Goal: Task Accomplishment & Management: Use online tool/utility

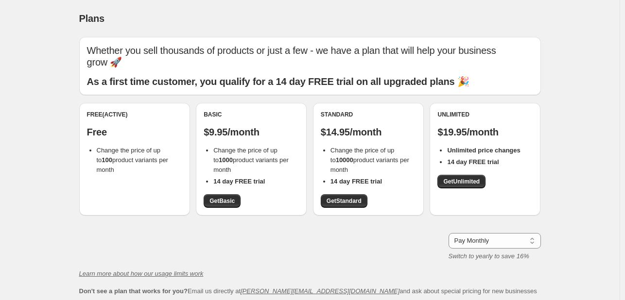
click at [124, 171] on div "Free (Active) Free Change the price of up to 100 product variants per month" at bounding box center [134, 159] width 111 height 113
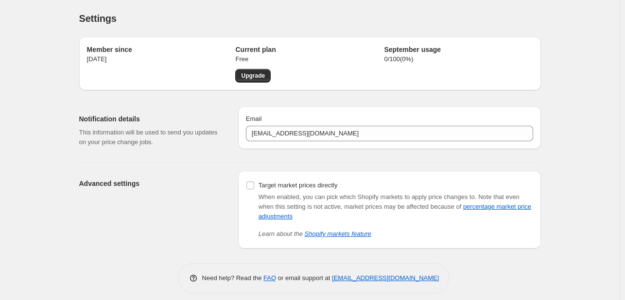
scroll to position [8, 0]
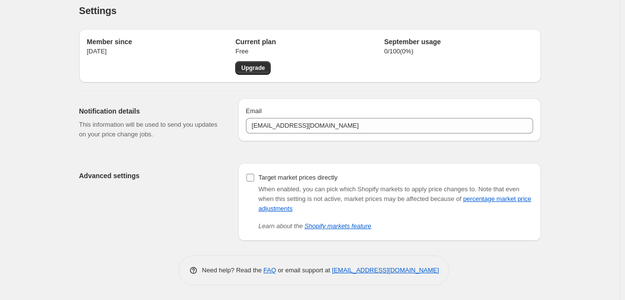
click at [253, 176] on input "Target market prices directly" at bounding box center [250, 178] width 8 height 8
checkbox input "true"
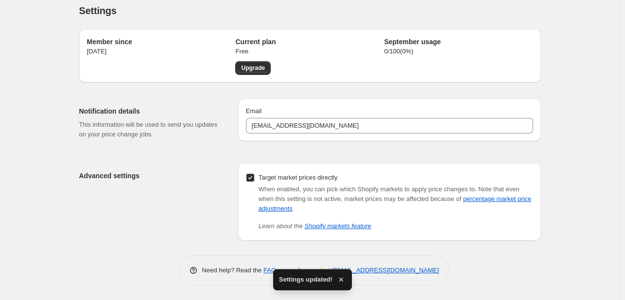
scroll to position [0, 0]
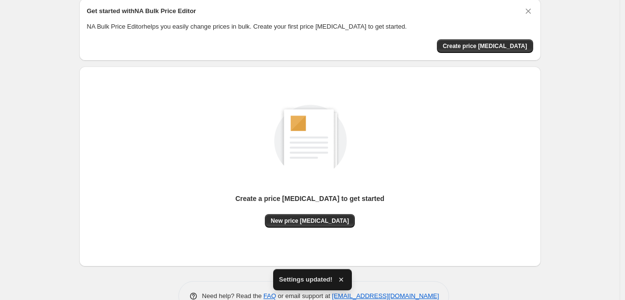
scroll to position [39, 0]
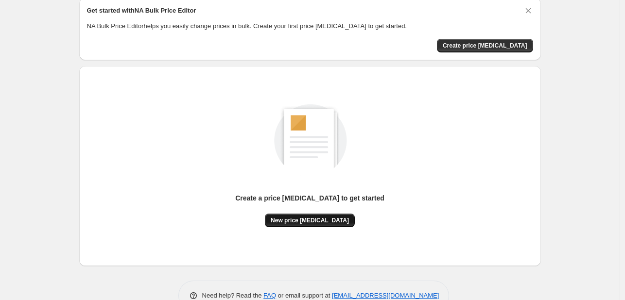
click at [305, 218] on span "New price change job" at bounding box center [310, 221] width 78 height 8
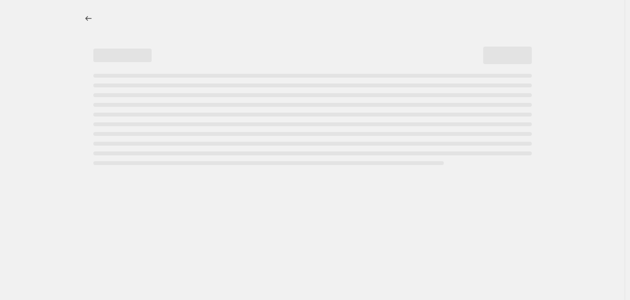
select select "percentage"
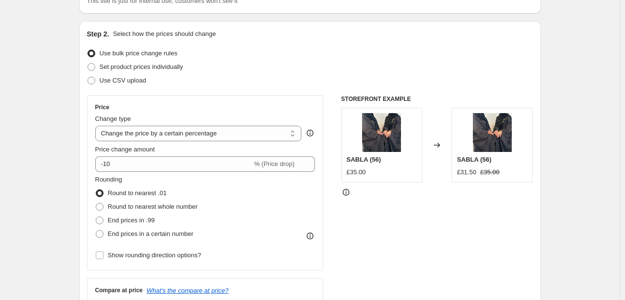
scroll to position [84, 0]
click at [135, 177] on fieldset "Rounding Round to nearest .01 Round to nearest whole number End prices in .99 E…" at bounding box center [146, 208] width 103 height 66
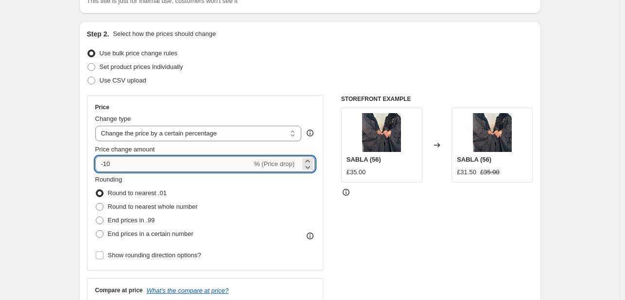
click at [128, 167] on input "-10" at bounding box center [173, 165] width 157 height 16
type input "-15"
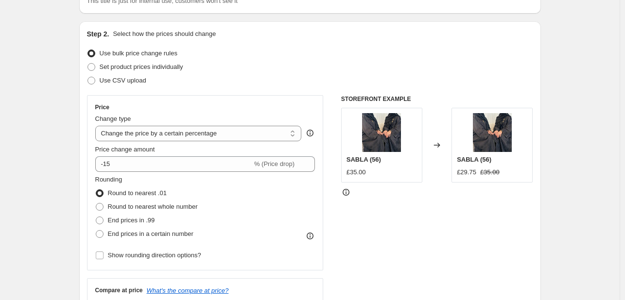
click at [193, 188] on div "Round to nearest .01" at bounding box center [146, 194] width 103 height 14
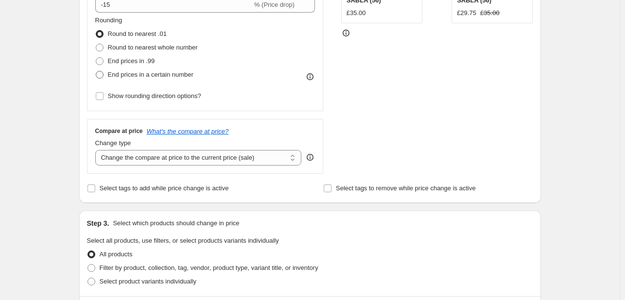
scroll to position [243, 0]
click at [153, 160] on select "Change the compare at price to the current price (sale) Change the compare at p…" at bounding box center [198, 158] width 207 height 16
click at [153, 162] on select "Change the compare at price to the current price (sale) Change the compare at p…" at bounding box center [198, 158] width 207 height 16
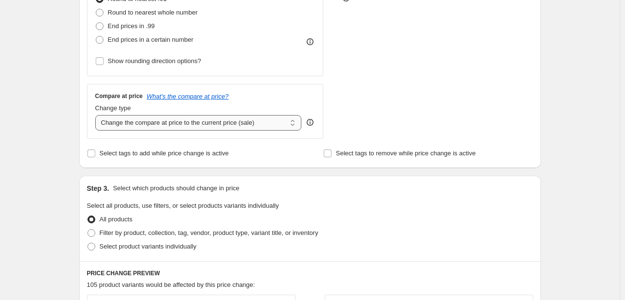
scroll to position [278, 0]
click at [95, 151] on input "Select tags to add while price change is active" at bounding box center [91, 154] width 8 height 8
checkbox input "true"
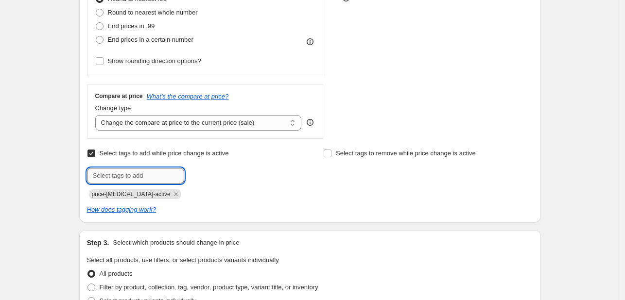
drag, startPoint x: 167, startPoint y: 176, endPoint x: 146, endPoint y: 176, distance: 21.4
click at [146, 176] on input "text" at bounding box center [135, 176] width 97 height 16
type input "s"
type input "Sale"
click at [283, 219] on div "Step 2. Select how the prices should change Use bulk price change rules Set pro…" at bounding box center [310, 25] width 462 height 396
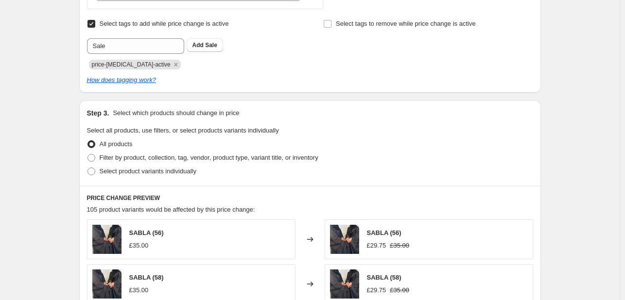
scroll to position [408, 0]
click at [93, 152] on label "Filter by product, collection, tag, vendor, product type, variant title, or inv…" at bounding box center [202, 158] width 231 height 14
click at [88, 154] on input "Filter by product, collection, tag, vendor, product type, variant title, or inv…" at bounding box center [87, 154] width 0 height 0
radio input "true"
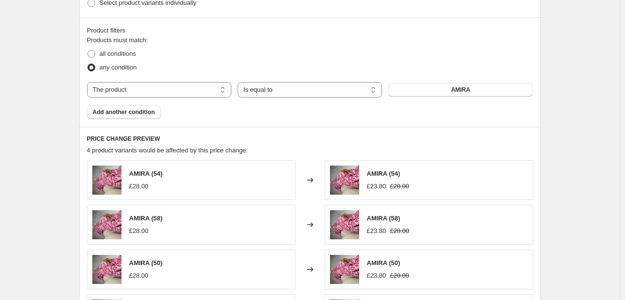
scroll to position [577, 0]
click at [111, 113] on span "Add another condition" at bounding box center [124, 112] width 62 height 8
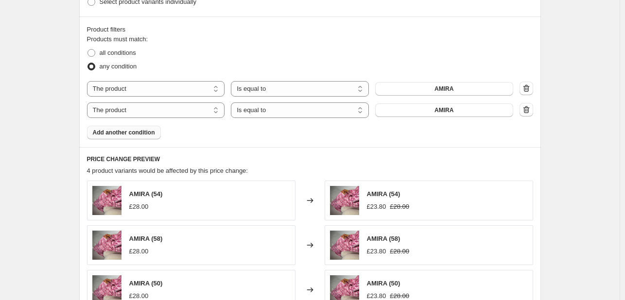
scroll to position [551, 0]
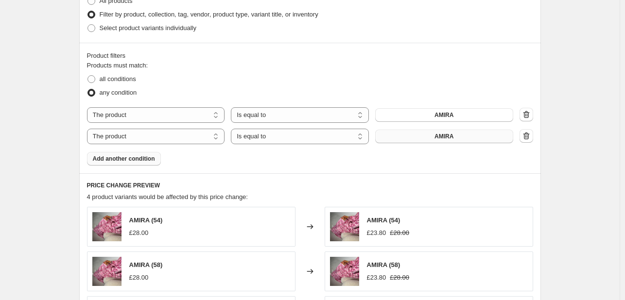
click at [431, 142] on button "AMIRA" at bounding box center [444, 137] width 138 height 14
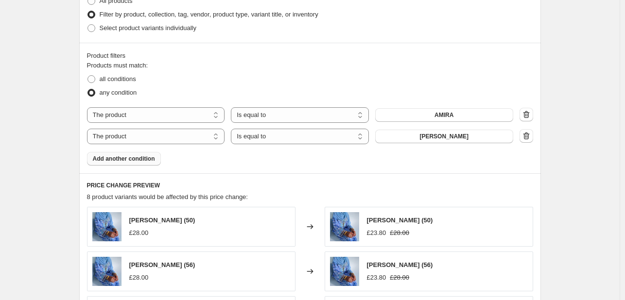
click at [134, 160] on span "Add another condition" at bounding box center [124, 159] width 62 height 8
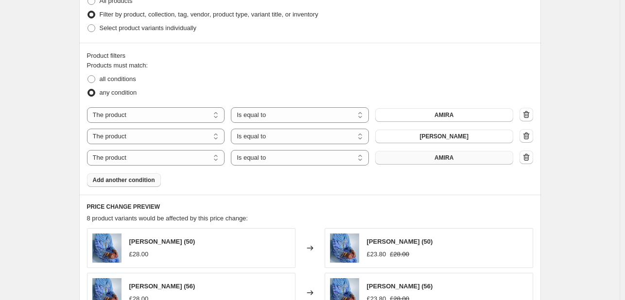
click at [386, 159] on button "AMIRA" at bounding box center [444, 158] width 138 height 14
click at [126, 180] on span "Add another condition" at bounding box center [124, 180] width 62 height 8
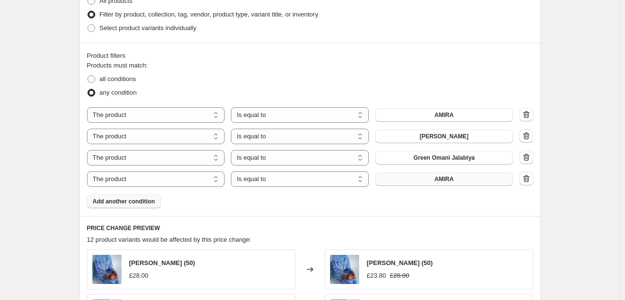
click at [389, 179] on button "AMIRA" at bounding box center [444, 180] width 138 height 14
click at [139, 202] on span "Add another condition" at bounding box center [124, 202] width 62 height 8
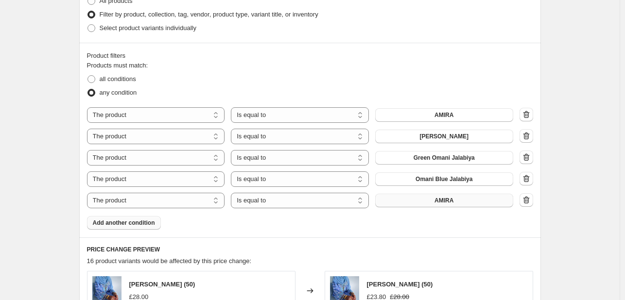
click at [469, 203] on button "AMIRA" at bounding box center [444, 201] width 138 height 14
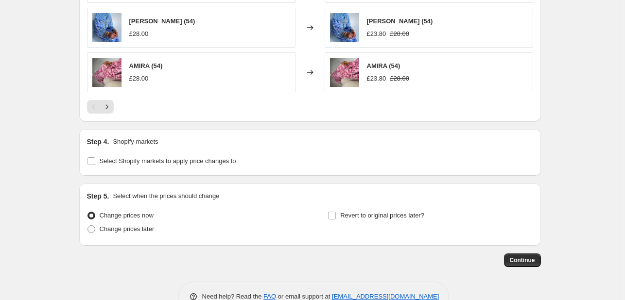
scroll to position [956, 0]
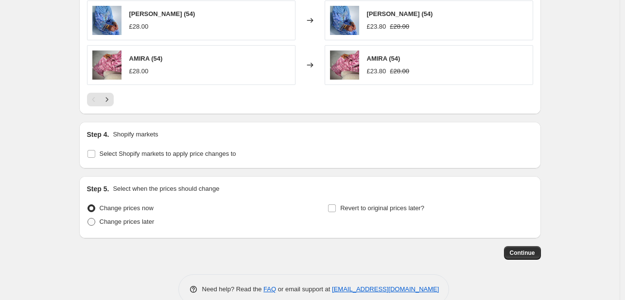
click at [108, 220] on span "Change prices later" at bounding box center [127, 221] width 55 height 7
click at [88, 219] on input "Change prices later" at bounding box center [87, 218] width 0 height 0
radio input "true"
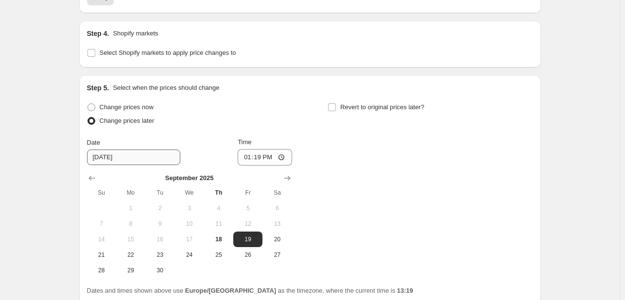
scroll to position [1059, 0]
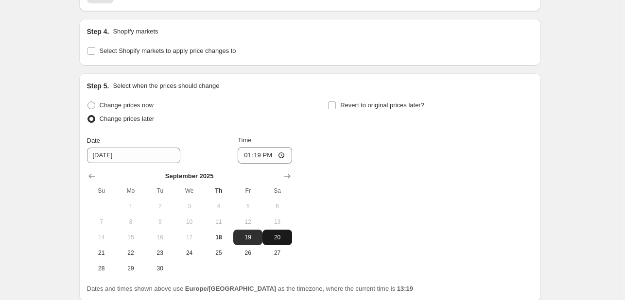
click at [271, 239] on span "20" at bounding box center [276, 238] width 21 height 8
type input "9/20/2025"
click at [267, 156] on input "13:19" at bounding box center [265, 155] width 54 height 17
click at [288, 157] on input "13:19" at bounding box center [265, 155] width 54 height 17
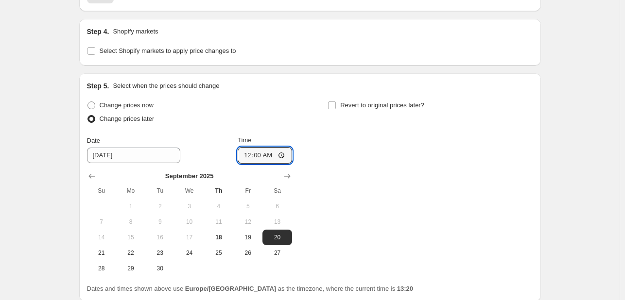
type input "00:00"
click at [350, 195] on div "Change prices now Change prices later Date 9/20/2025 Time 00:00 September 2025 …" at bounding box center [310, 188] width 446 height 178
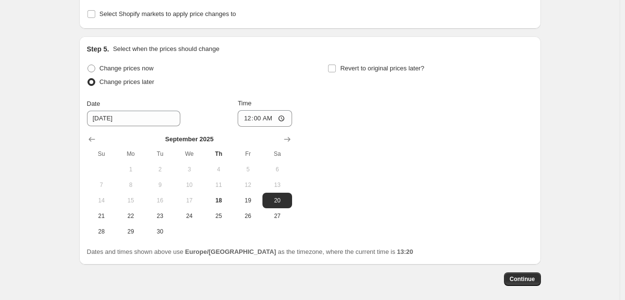
scroll to position [1089, 0]
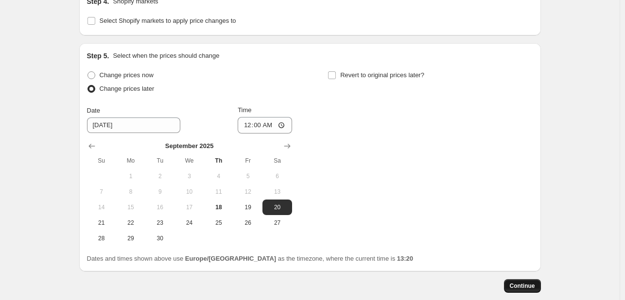
click at [517, 290] on button "Continue" at bounding box center [522, 286] width 37 height 14
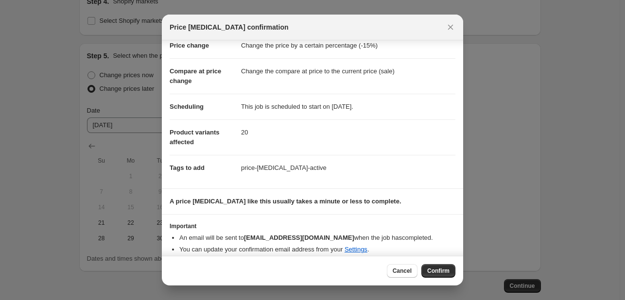
scroll to position [33, 0]
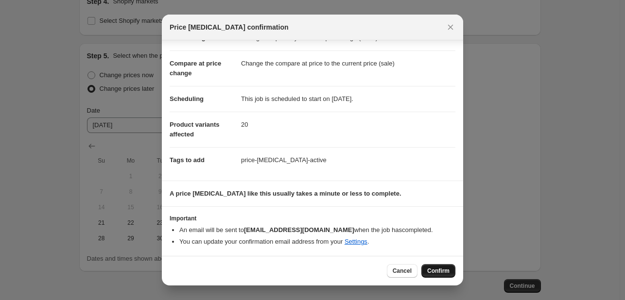
click at [438, 273] on span "Confirm" at bounding box center [438, 271] width 22 height 8
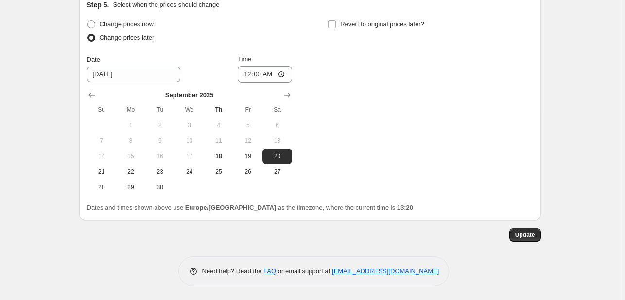
scroll to position [1200, 0]
click at [527, 234] on span "Update" at bounding box center [525, 235] width 20 height 8
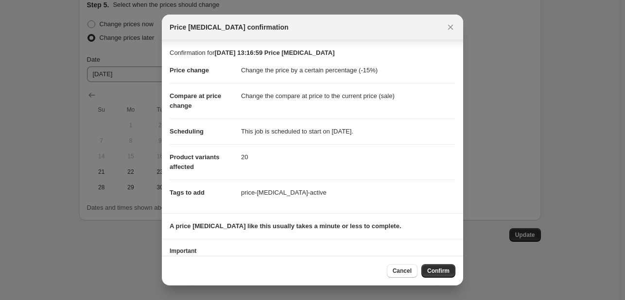
scroll to position [33, 0]
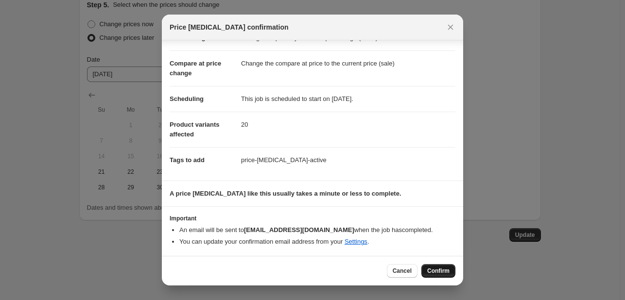
click at [447, 270] on span "Confirm" at bounding box center [438, 271] width 22 height 8
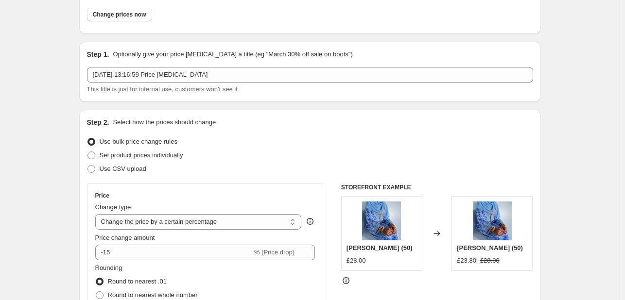
scroll to position [0, 0]
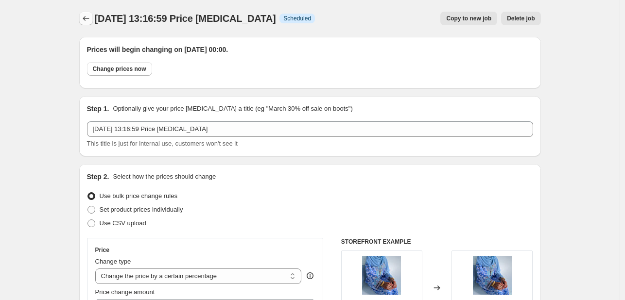
click at [87, 18] on icon "Price change jobs" at bounding box center [86, 19] width 10 height 10
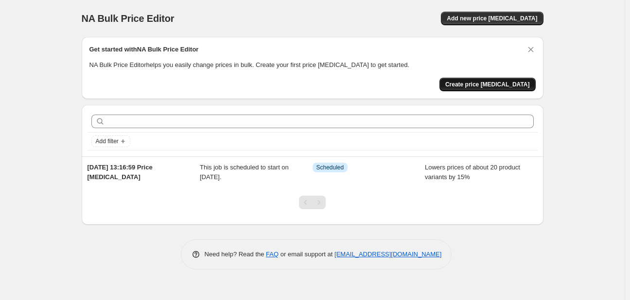
click at [479, 88] on button "Create price change job" at bounding box center [487, 85] width 96 height 14
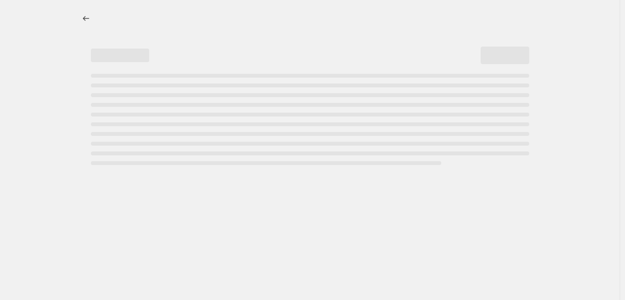
select select "percentage"
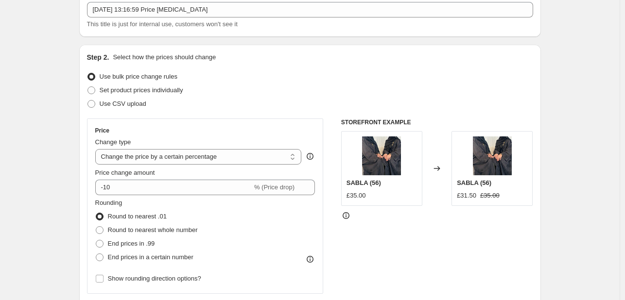
scroll to position [70, 0]
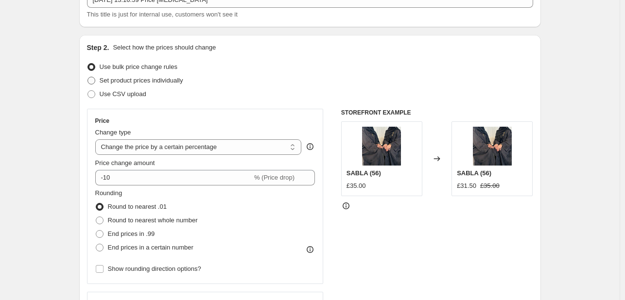
click at [95, 84] on span at bounding box center [91, 81] width 8 height 8
click at [88, 77] on input "Set product prices individually" at bounding box center [87, 77] width 0 height 0
radio input "true"
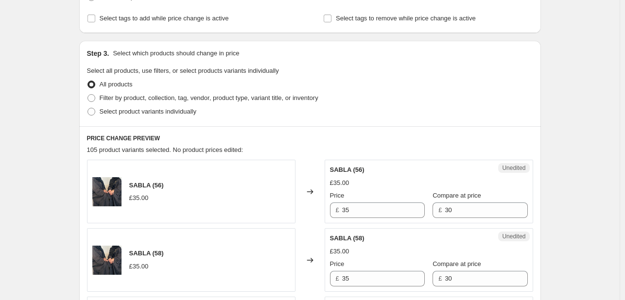
scroll to position [168, 0]
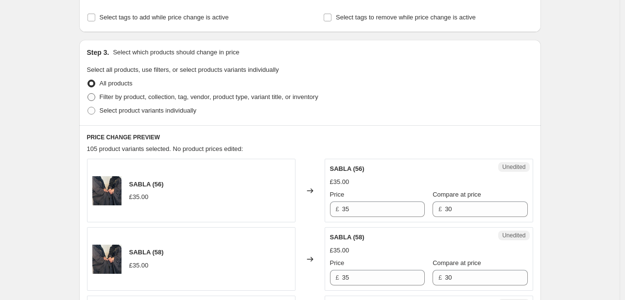
click at [94, 97] on span at bounding box center [91, 97] width 8 height 8
click at [88, 94] on input "Filter by product, collection, tag, vendor, product type, variant title, or inv…" at bounding box center [87, 93] width 0 height 0
radio input "true"
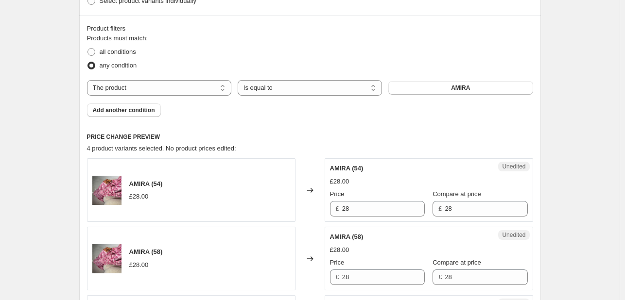
scroll to position [280, 0]
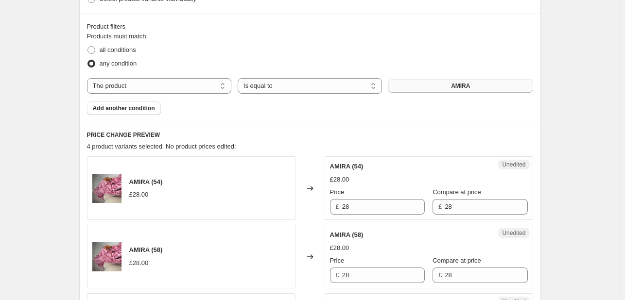
click at [456, 87] on span "AMIRA" at bounding box center [460, 86] width 19 height 8
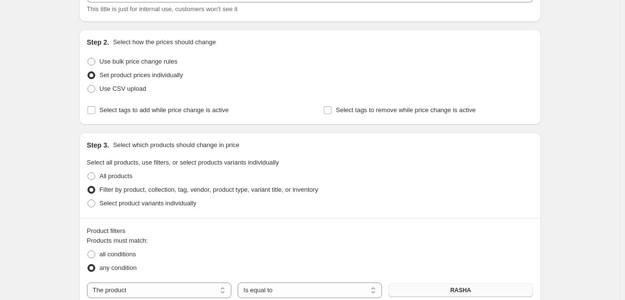
scroll to position [75, 0]
click at [94, 58] on span at bounding box center [91, 62] width 9 height 9
click at [88, 58] on input "Use bulk price change rules" at bounding box center [87, 58] width 0 height 0
radio input "true"
select select "percentage"
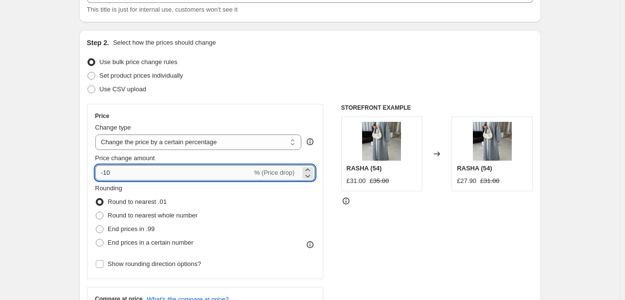
click at [240, 174] on input "-10" at bounding box center [173, 173] width 157 height 16
type input "-1"
type input "-20"
click at [308, 55] on div "Use bulk price change rules" at bounding box center [310, 62] width 446 height 14
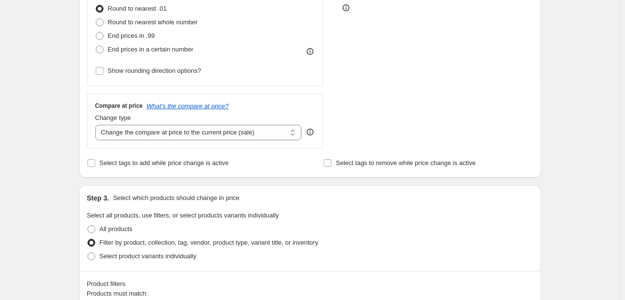
scroll to position [269, 0]
click at [93, 165] on input "Select tags to add while price change is active" at bounding box center [91, 162] width 8 height 8
checkbox input "true"
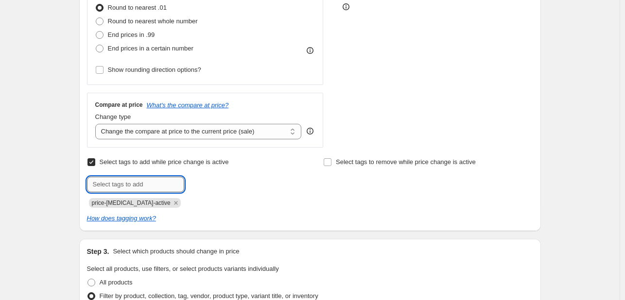
click at [110, 189] on input "text" at bounding box center [135, 185] width 97 height 16
click at [313, 191] on div "Select tags to add while price change is active Submit Sale item Add Sale item …" at bounding box center [310, 182] width 446 height 52
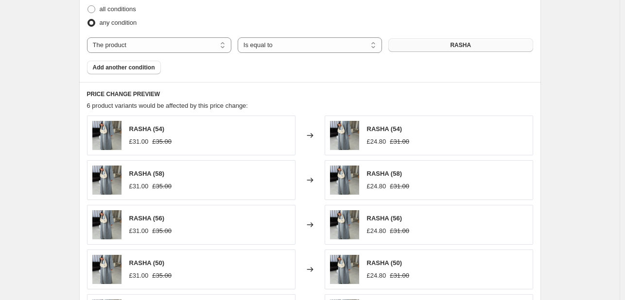
scroll to position [552, 0]
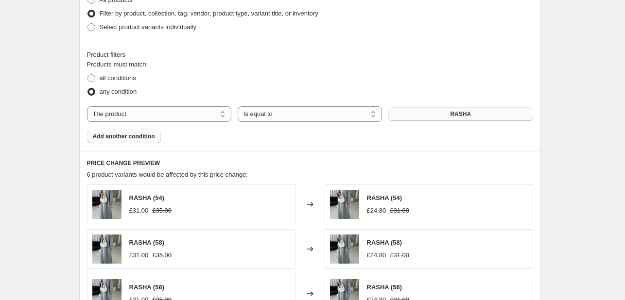
click at [121, 135] on span "Add another condition" at bounding box center [124, 137] width 62 height 8
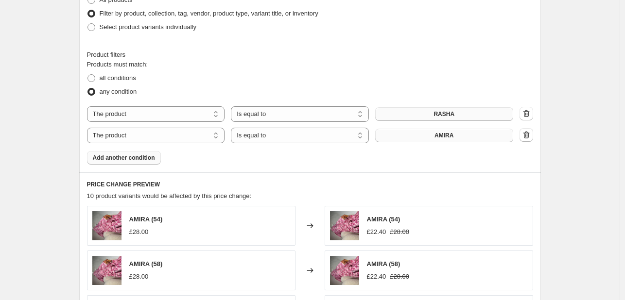
click at [467, 137] on button "AMIRA" at bounding box center [444, 136] width 138 height 14
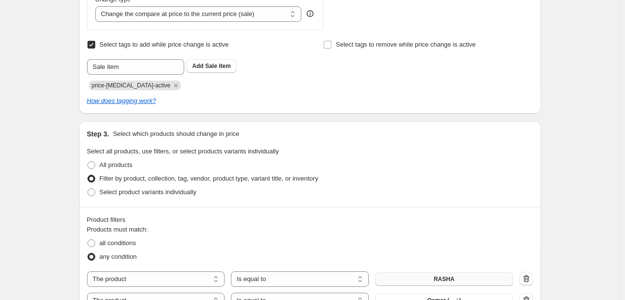
scroll to position [386, 0]
click at [154, 62] on input "Sale item" at bounding box center [135, 68] width 97 height 16
type input "Flash sale"
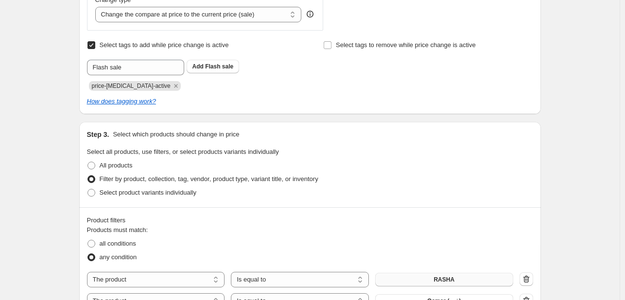
click at [266, 88] on div "price-change-job-active" at bounding box center [191, 85] width 209 height 12
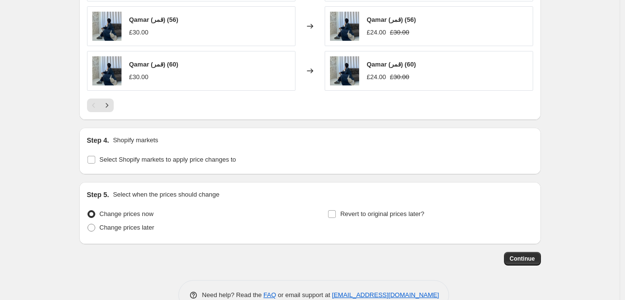
scroll to position [887, 0]
click at [130, 226] on span "Change prices later" at bounding box center [127, 227] width 55 height 7
click at [88, 224] on input "Change prices later" at bounding box center [87, 224] width 0 height 0
radio input "true"
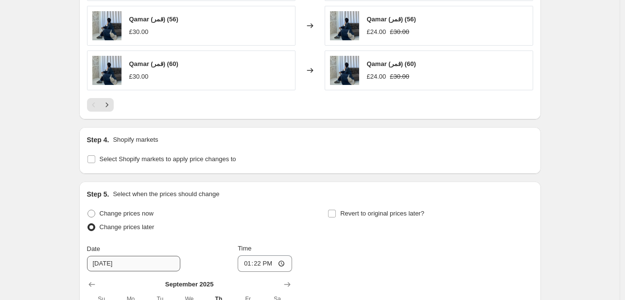
scroll to position [962, 0]
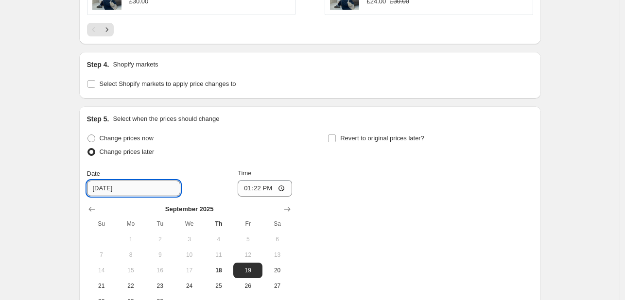
click at [123, 189] on input "9/19/2025" at bounding box center [133, 189] width 93 height 16
click at [287, 271] on span "20" at bounding box center [276, 271] width 21 height 8
type input "9/20/2025"
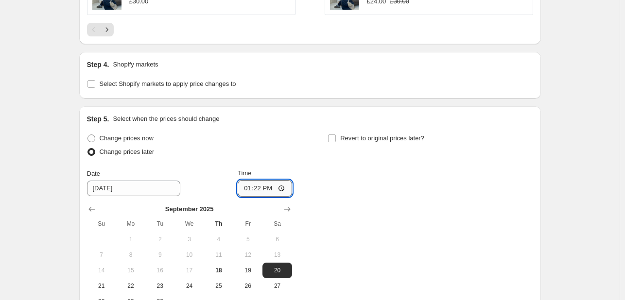
click at [264, 187] on input "13:22" at bounding box center [265, 188] width 54 height 17
click at [284, 191] on input "13:22" at bounding box center [265, 188] width 54 height 17
type input "00:00"
click at [468, 161] on div "Change prices now Change prices later Date 9/20/2025 Time 00:00 September 2025 …" at bounding box center [310, 221] width 446 height 178
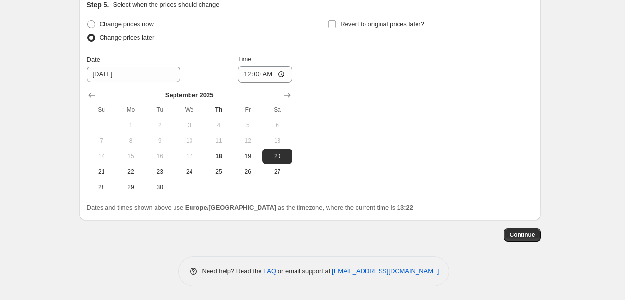
scroll to position [1076, 0]
click at [518, 230] on button "Continue" at bounding box center [522, 236] width 37 height 14
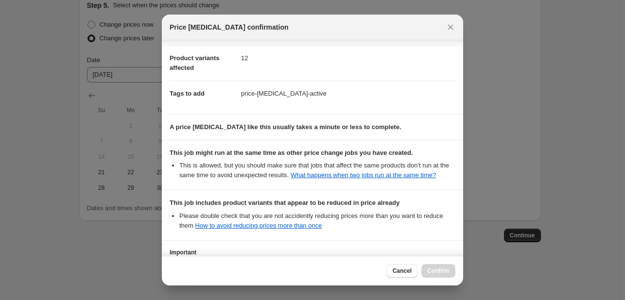
scroll to position [182, 0]
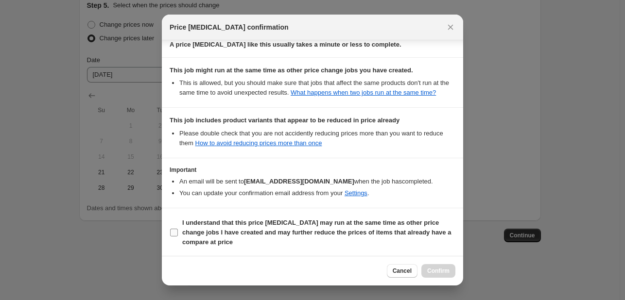
click at [175, 230] on input "I understand that this price change job may run at the same time as other price…" at bounding box center [174, 233] width 8 height 8
checkbox input "true"
click at [442, 273] on span "Confirm" at bounding box center [438, 271] width 22 height 8
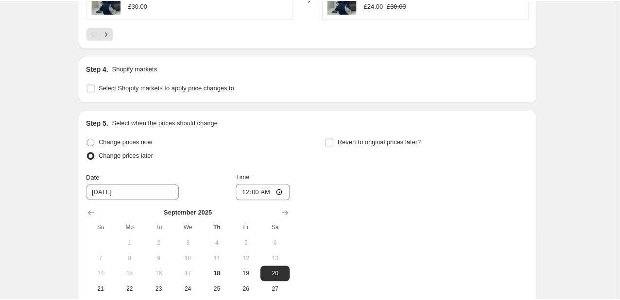
scroll to position [988, 0]
